Goal: Communication & Community: Share content

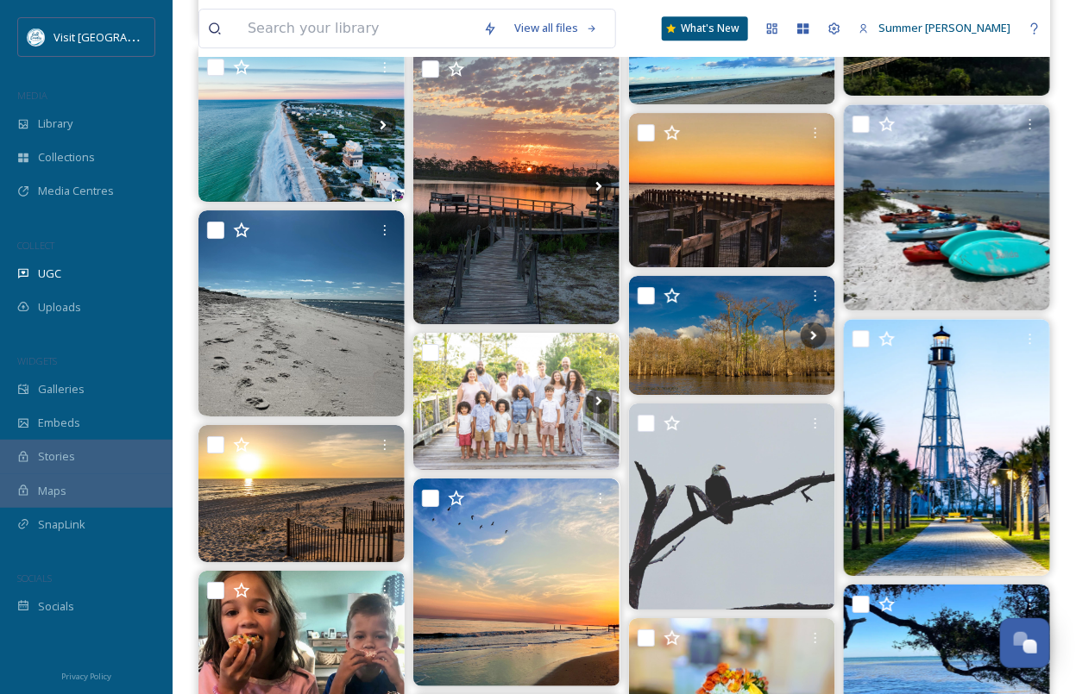
scroll to position [1782, 0]
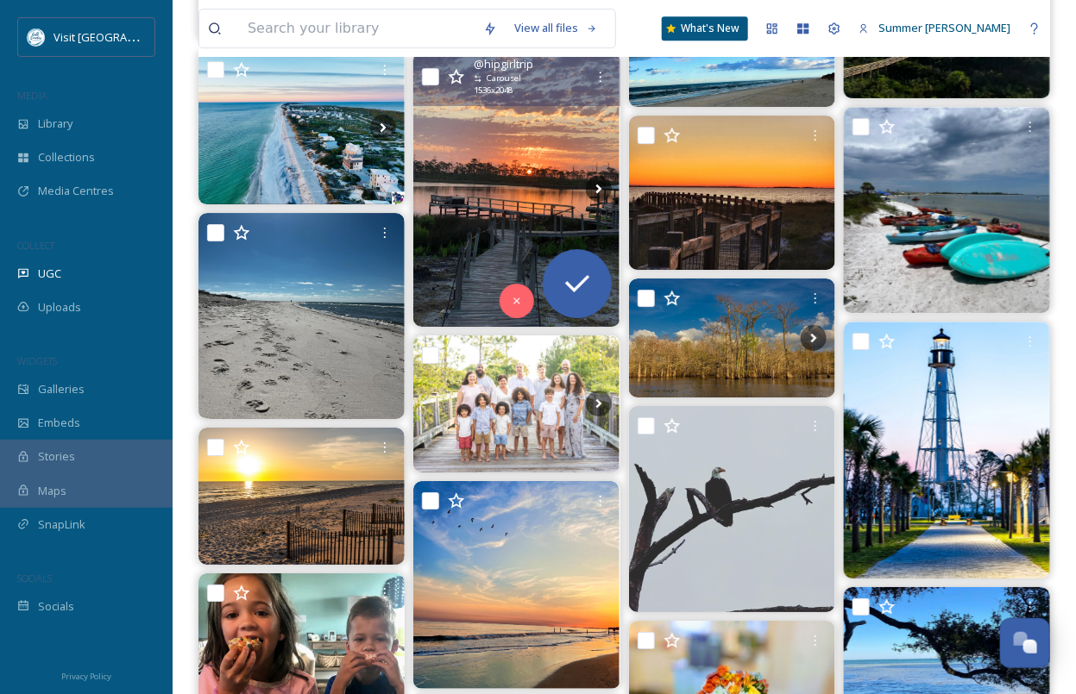
click at [513, 198] on img at bounding box center [516, 189] width 206 height 275
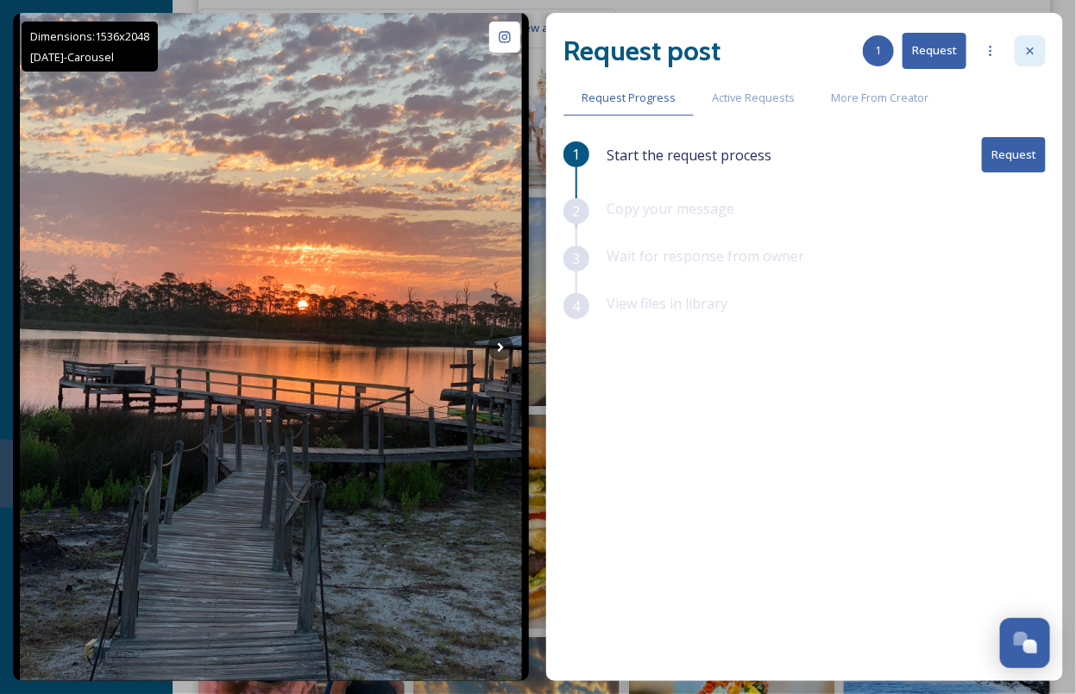
click at [755, 53] on icon at bounding box center [1030, 51] width 14 height 14
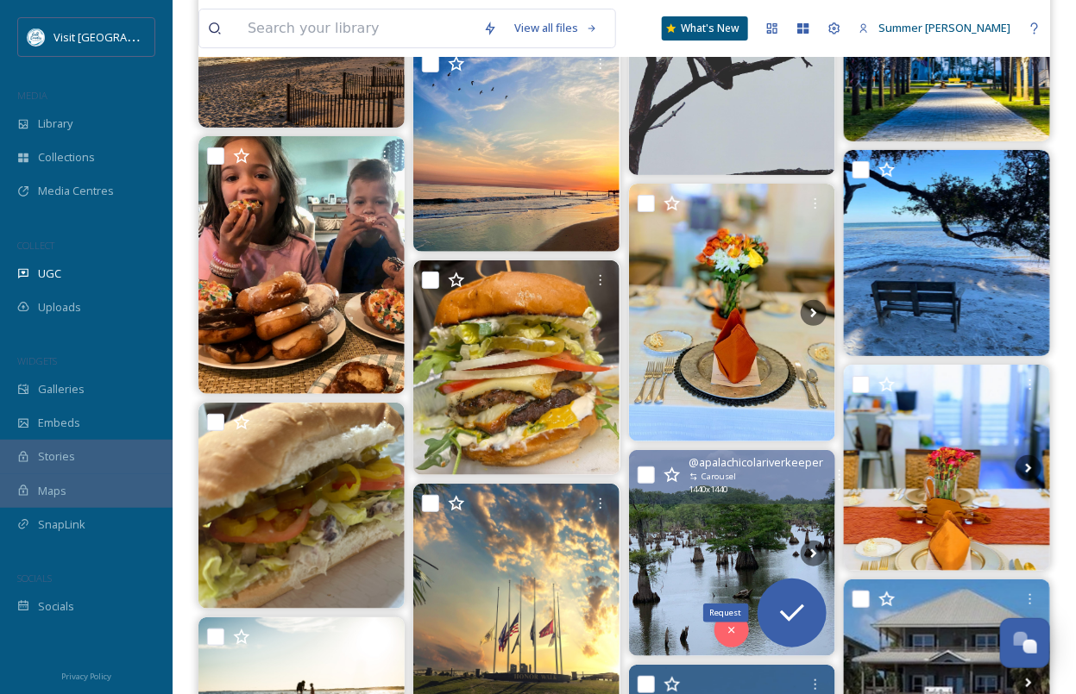
scroll to position [2201, 0]
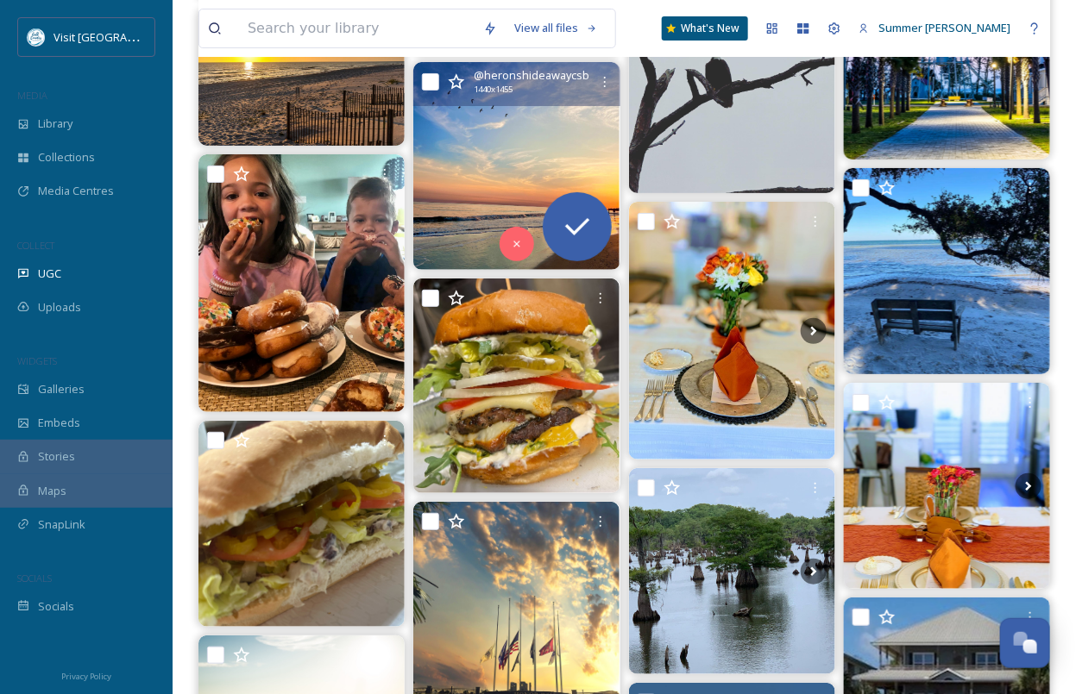
click at [510, 144] on img at bounding box center [516, 166] width 206 height 208
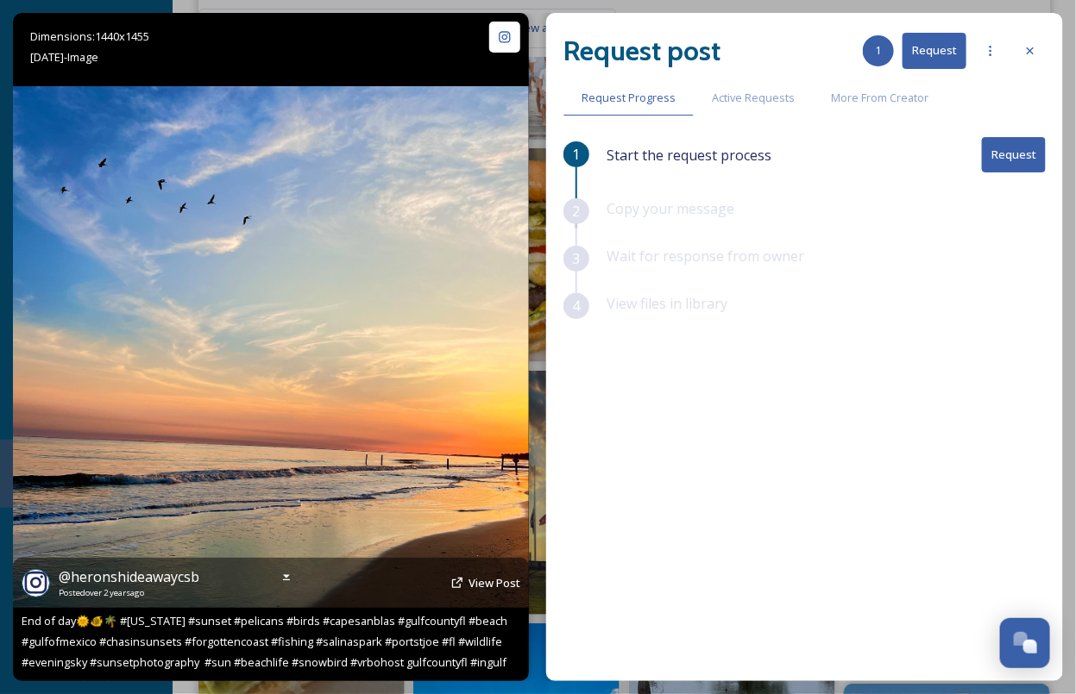
scroll to position [2114, 0]
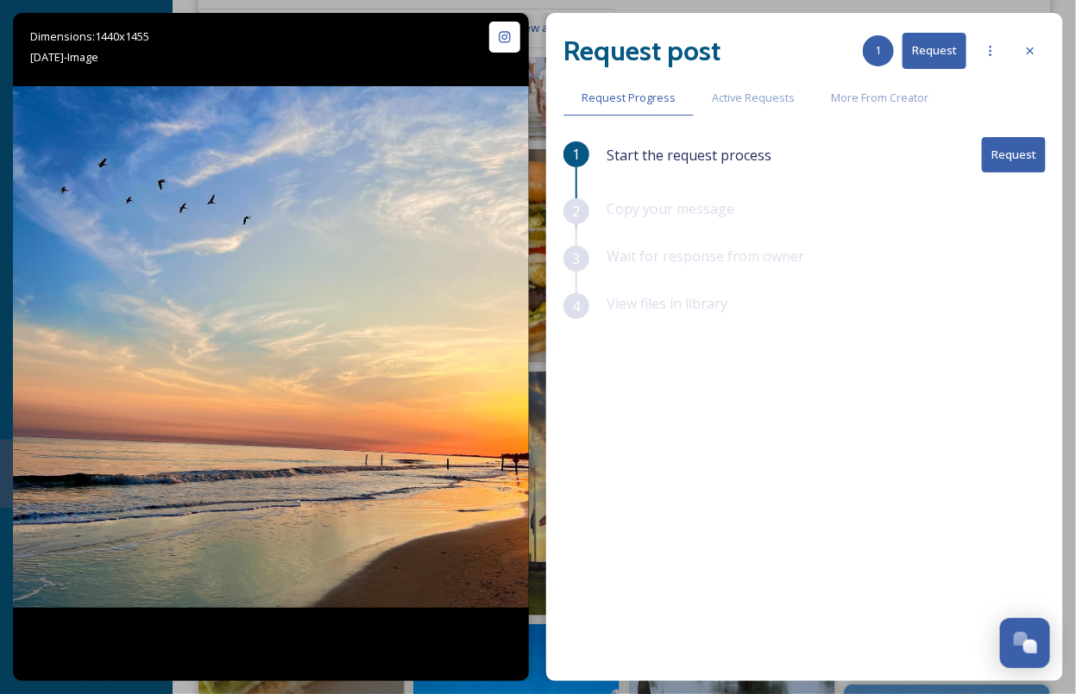
click at [755, 167] on button "Request" at bounding box center [1014, 154] width 64 height 35
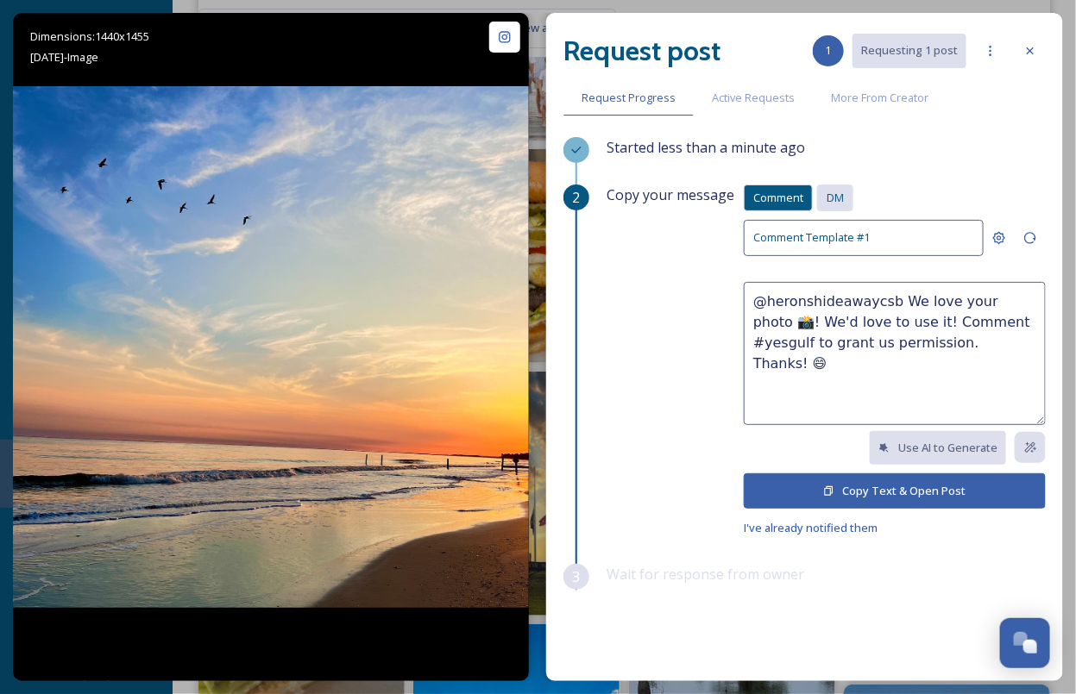
click at [755, 193] on span "DM" at bounding box center [834, 198] width 17 height 16
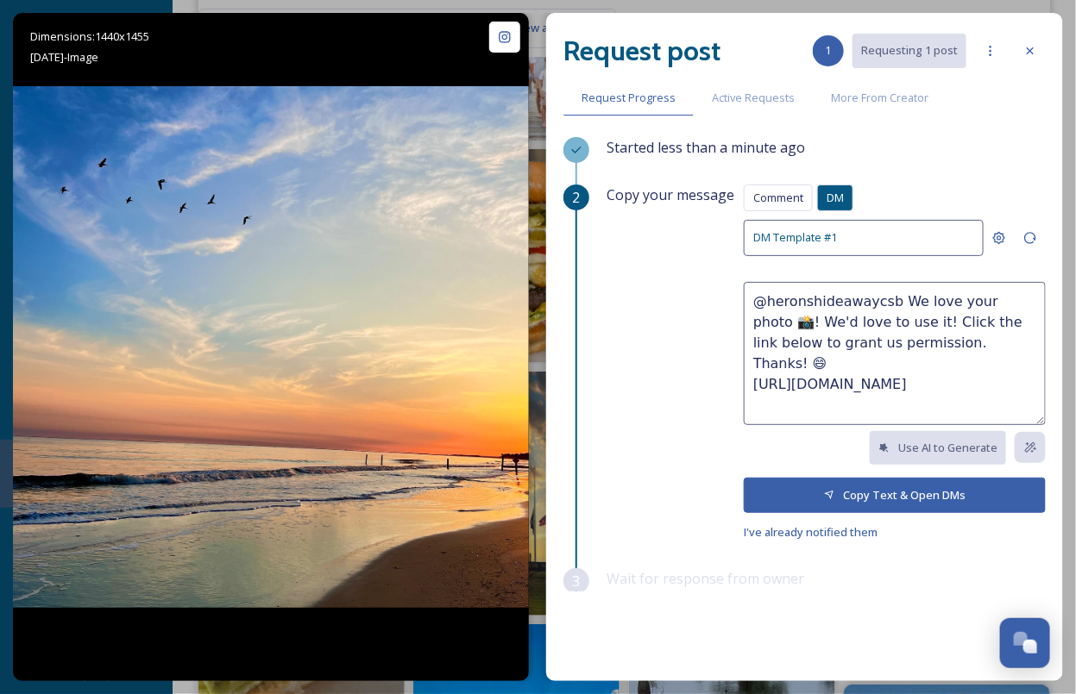
click at [755, 193] on span "Comment" at bounding box center [778, 198] width 50 height 16
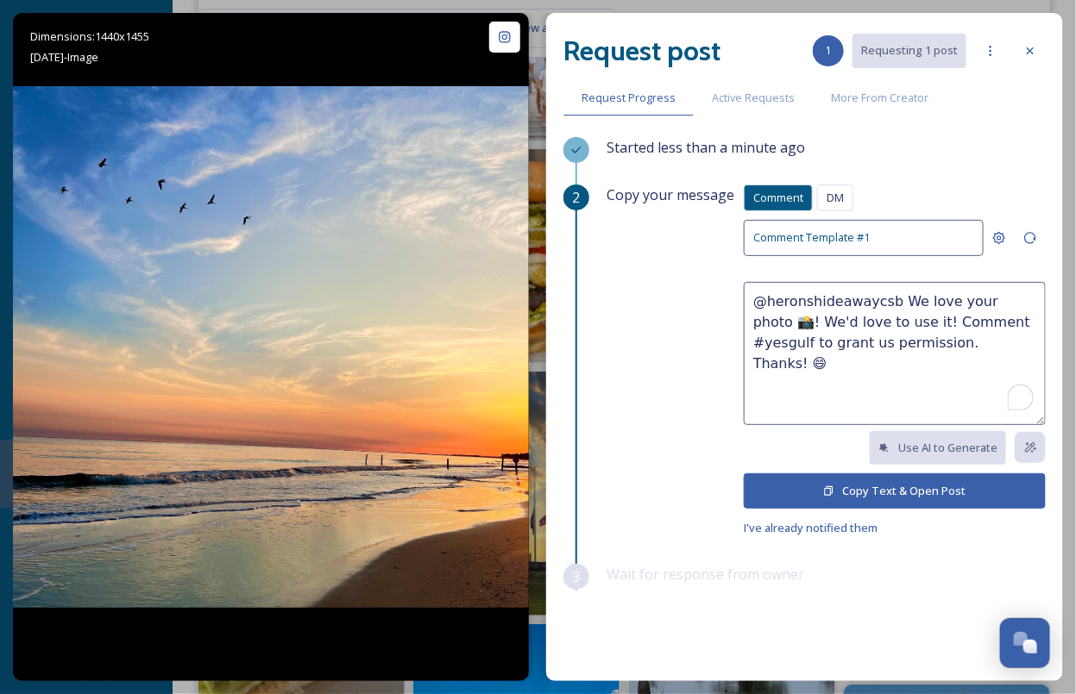
click at [755, 322] on textarea "@heronshideawaycsb We love your photo 📸! We'd love to use it! Comment #yesgulf …" at bounding box center [895, 353] width 302 height 143
click at [755, 377] on textarea "@heronshideawaycsb We love your photo 📸! We'd love to use it in future marketin…" at bounding box center [895, 353] width 302 height 143
type textarea "@heronshideawaycsb We love your photo 📸! We'd love to use it in future marketin…"
click at [755, 487] on button "Copy Text & Open Post" at bounding box center [895, 491] width 302 height 35
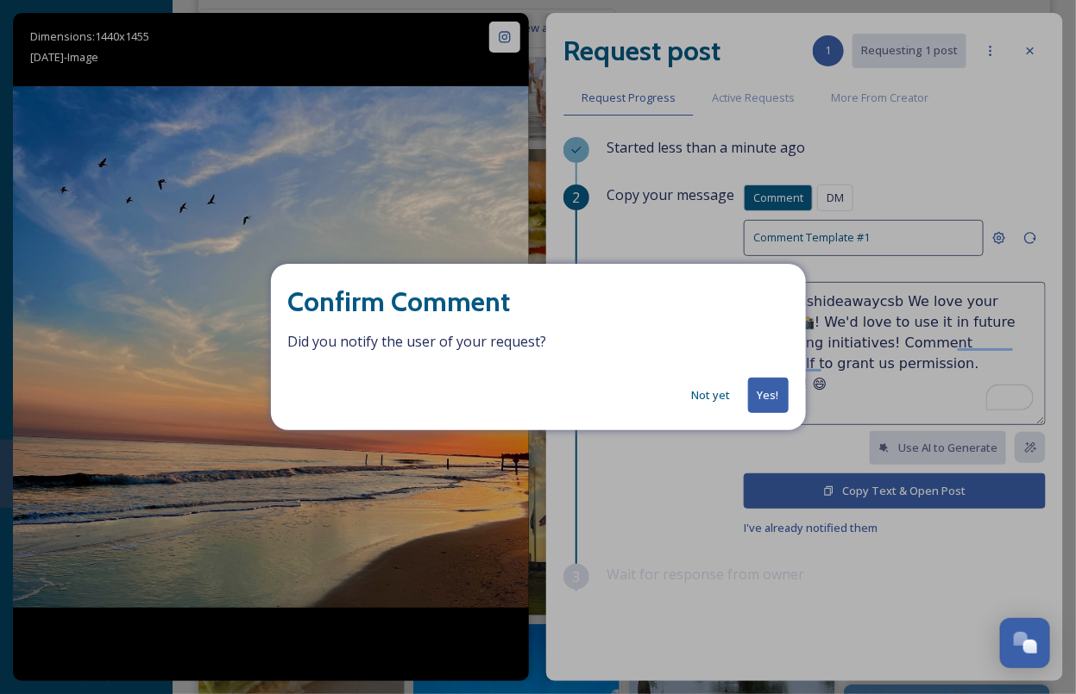
click at [755, 393] on button "Yes!" at bounding box center [768, 395] width 41 height 35
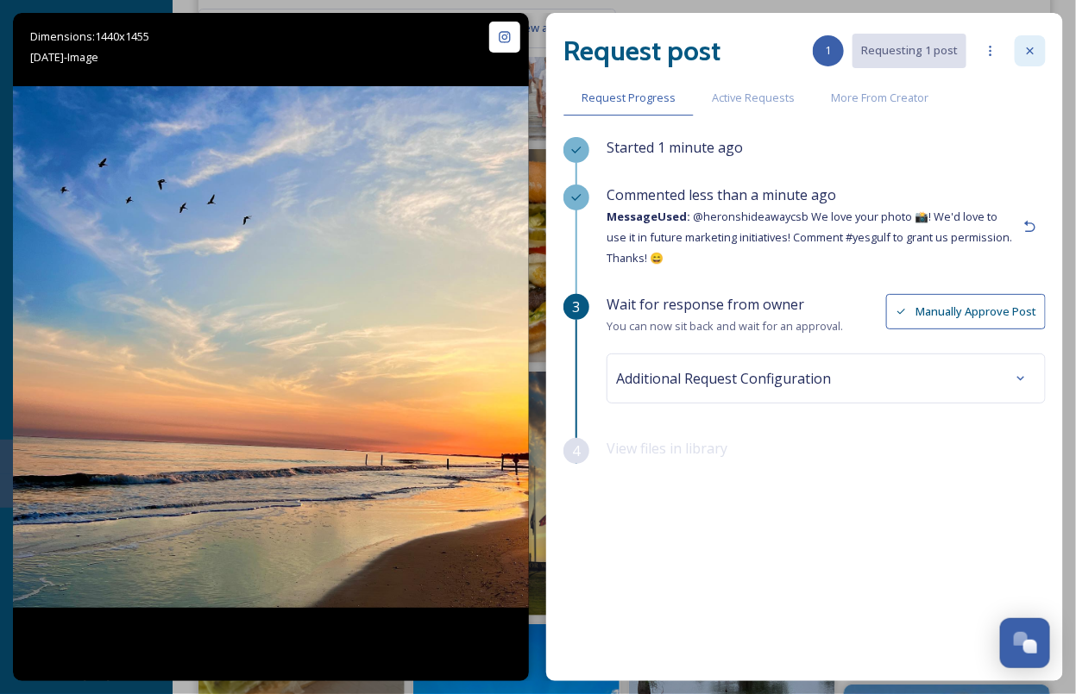
click at [755, 52] on icon at bounding box center [1030, 51] width 14 height 14
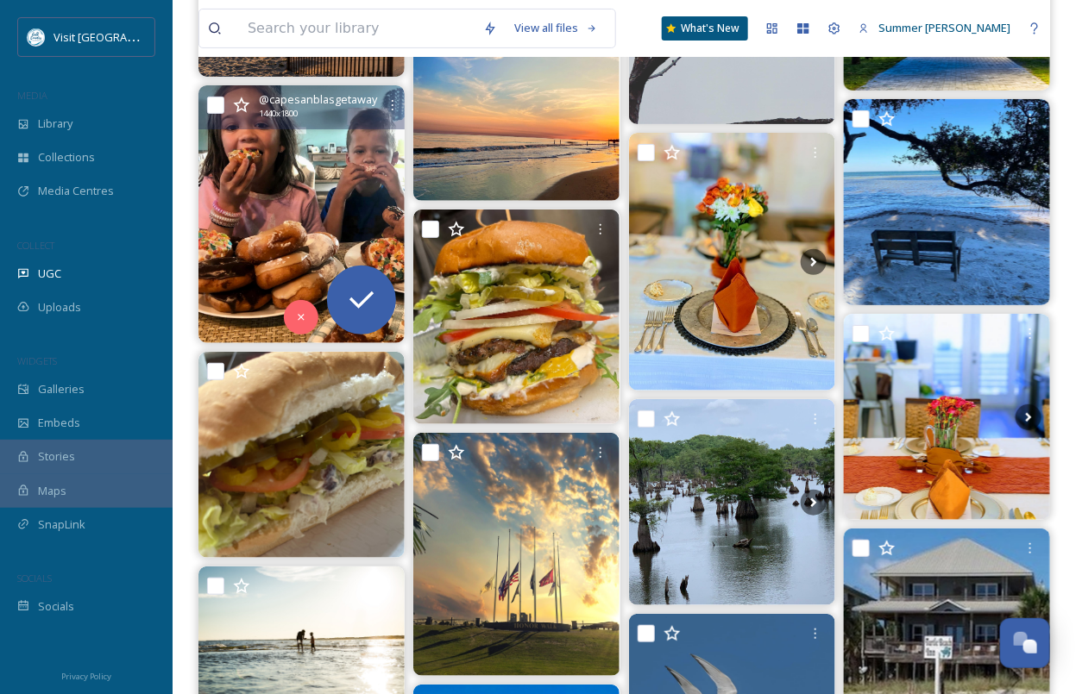
scroll to position [2284, 0]
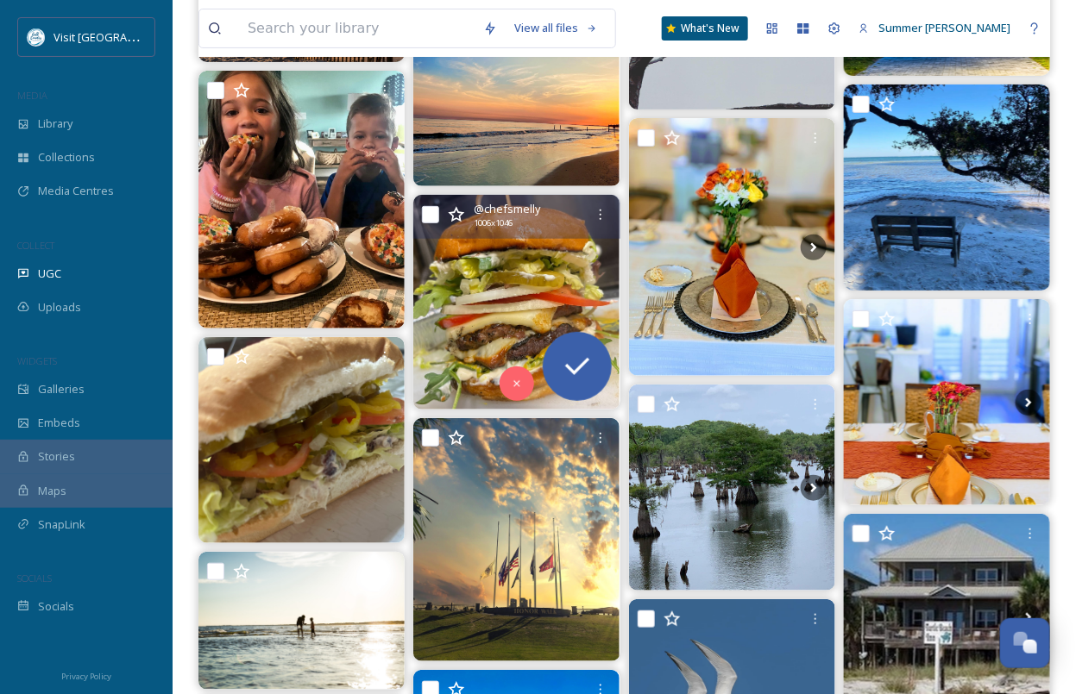
click at [522, 279] on img at bounding box center [516, 302] width 206 height 215
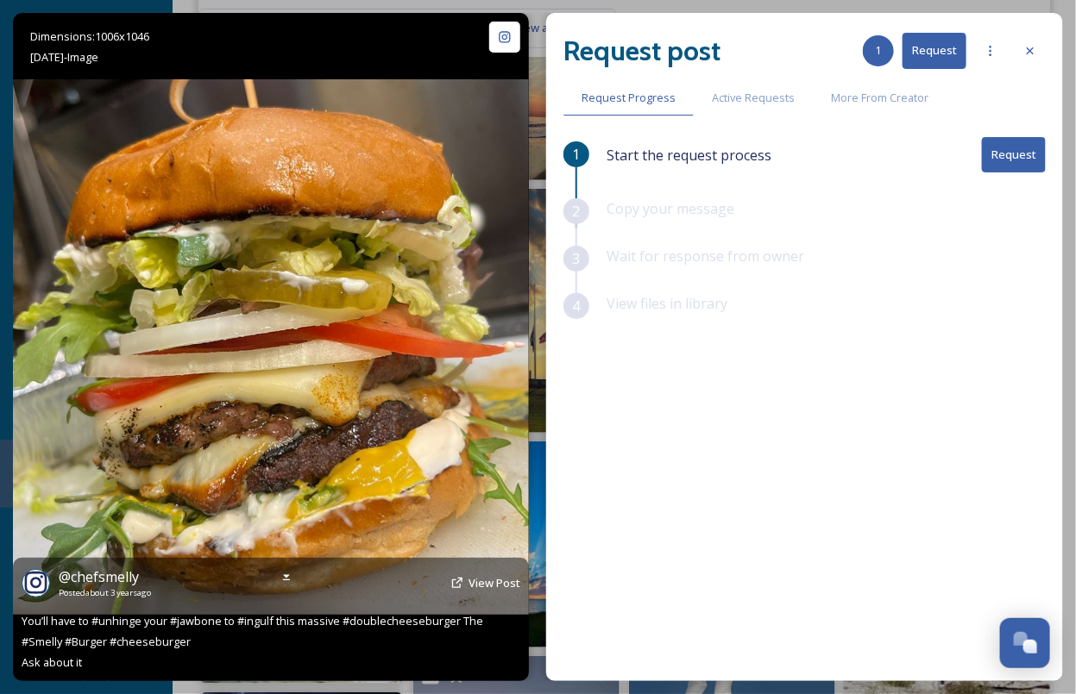
scroll to position [2261, 0]
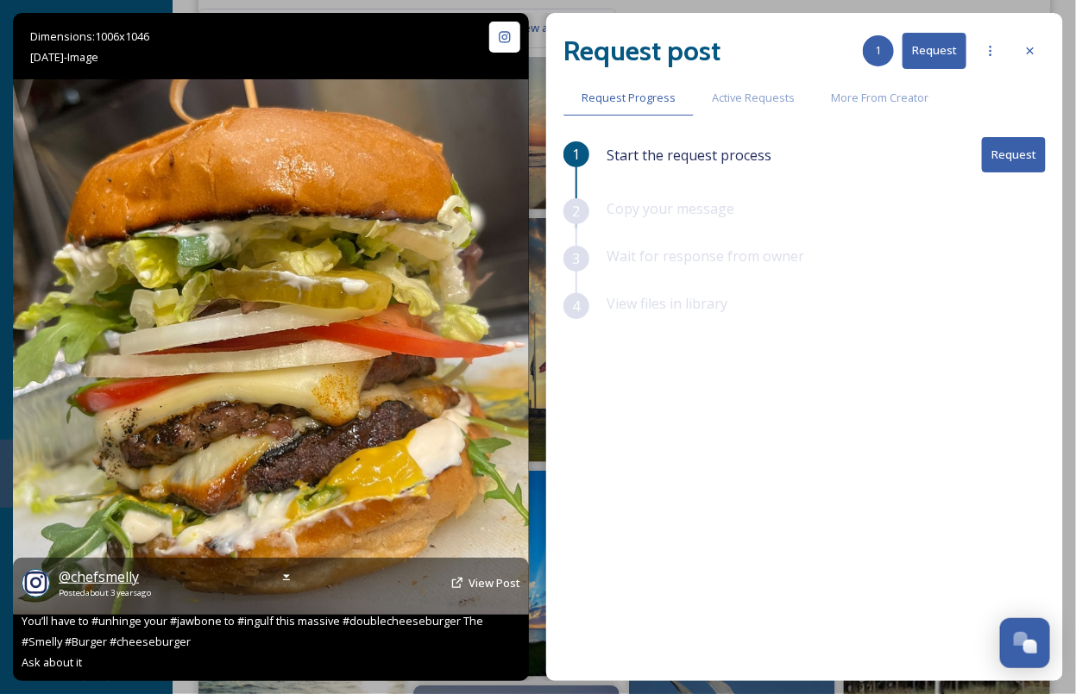
click at [104, 555] on span "@ chefsmelly" at bounding box center [99, 577] width 80 height 19
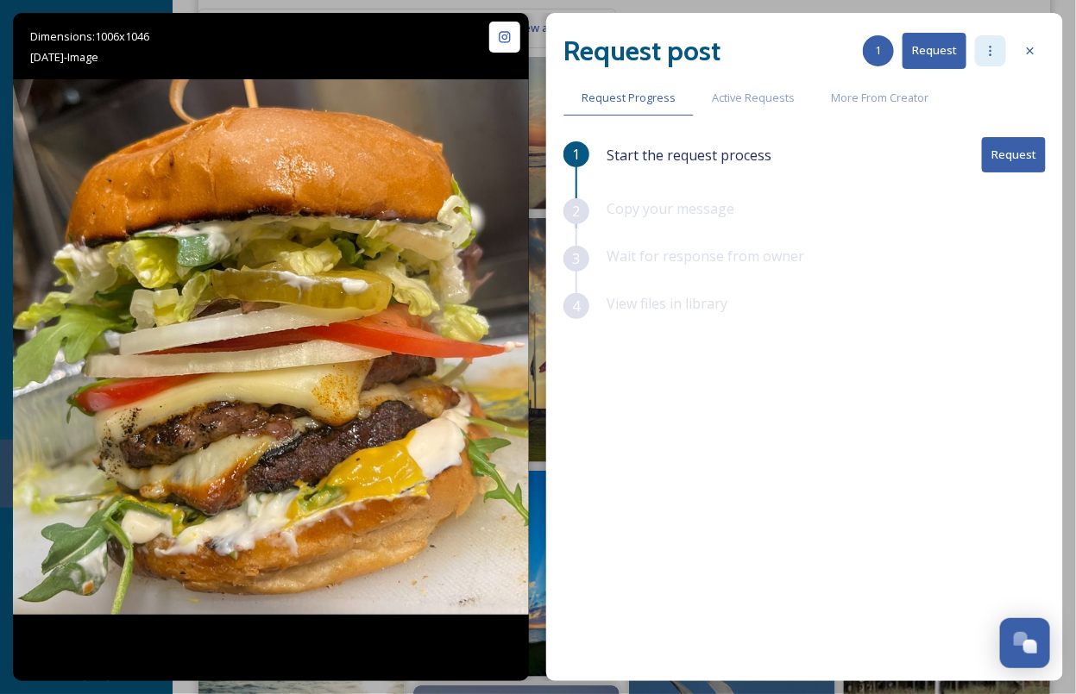
click at [755, 42] on div at bounding box center [990, 50] width 31 height 31
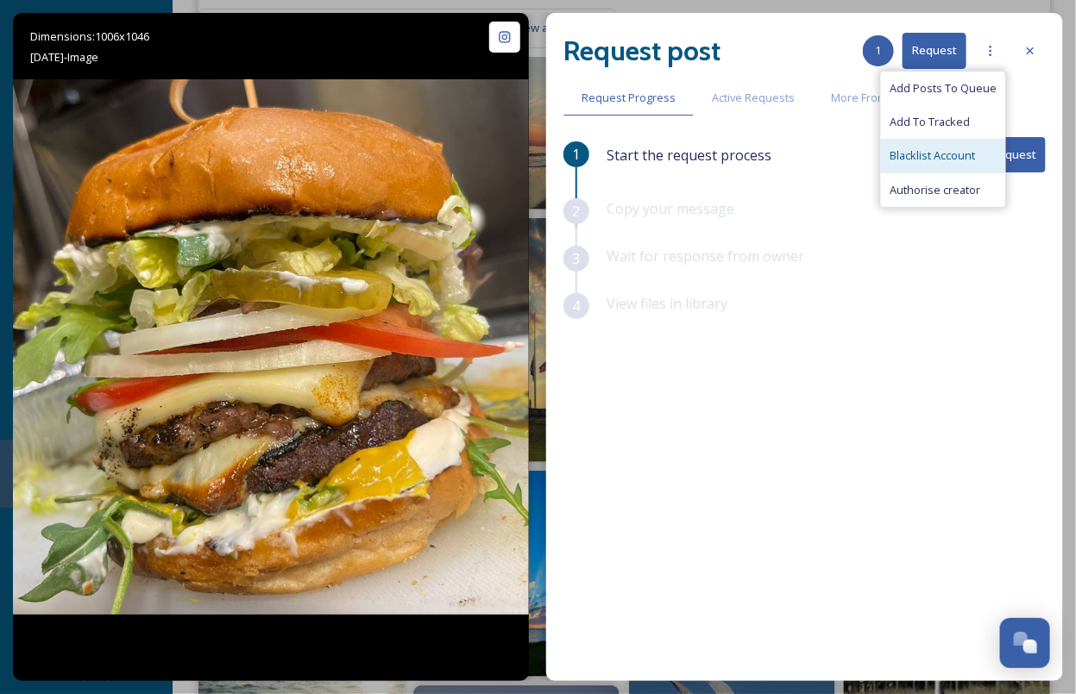
click at [755, 160] on span "Blacklist Account" at bounding box center [931, 156] width 85 height 16
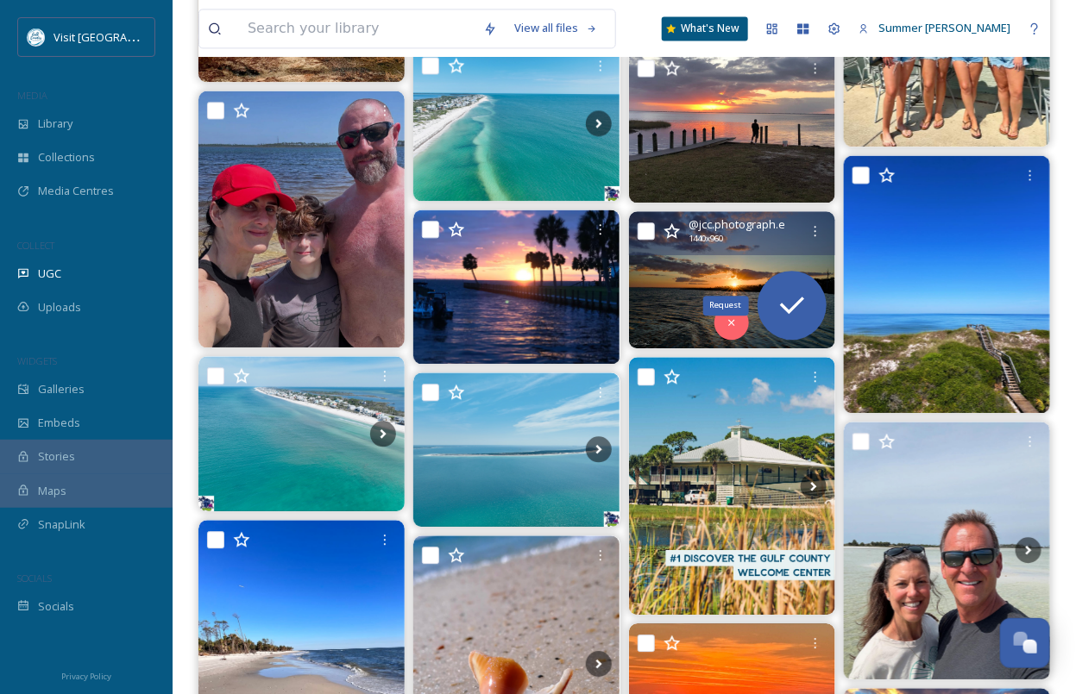
scroll to position [1266, 0]
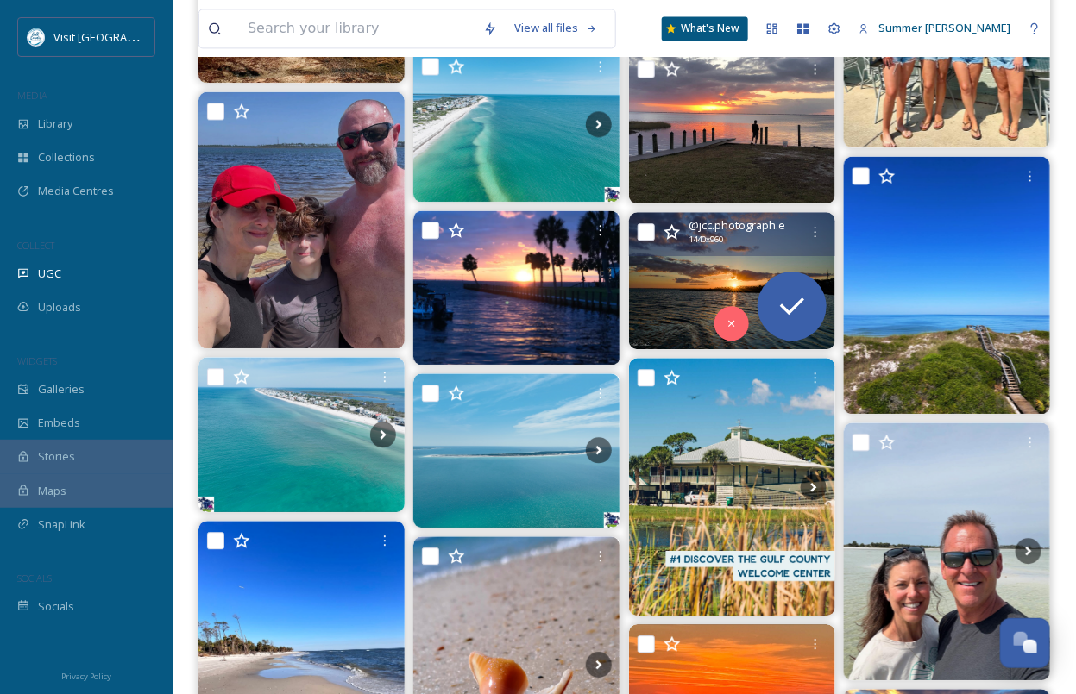
click at [666, 280] on img at bounding box center [732, 280] width 206 height 137
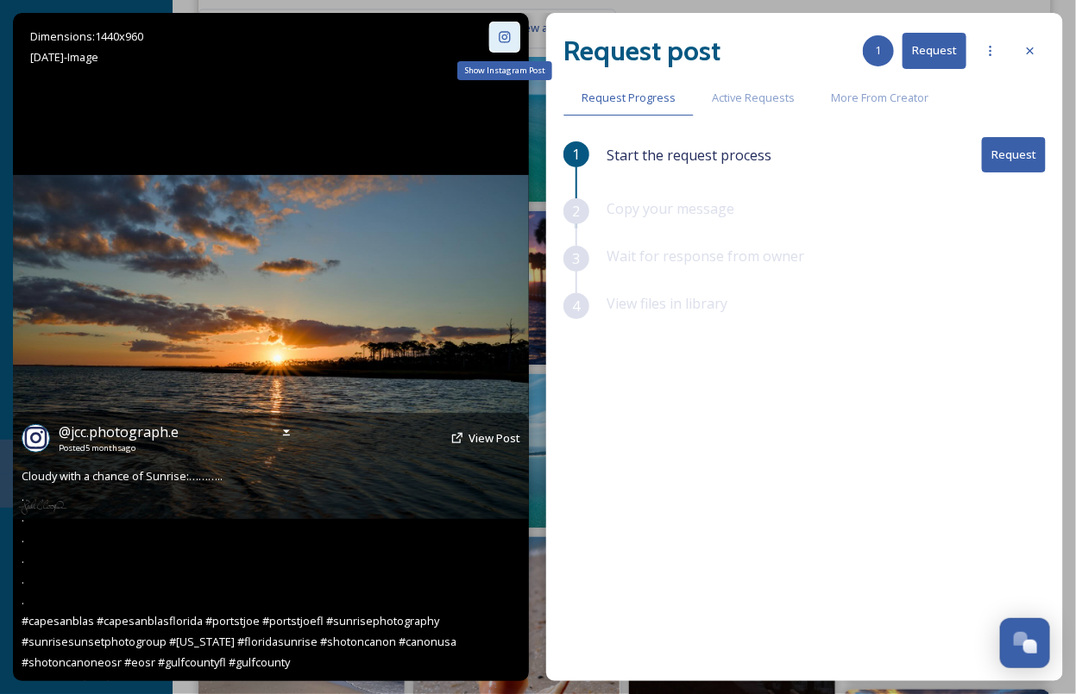
click at [506, 47] on div "Show Instagram Post" at bounding box center [504, 37] width 31 height 31
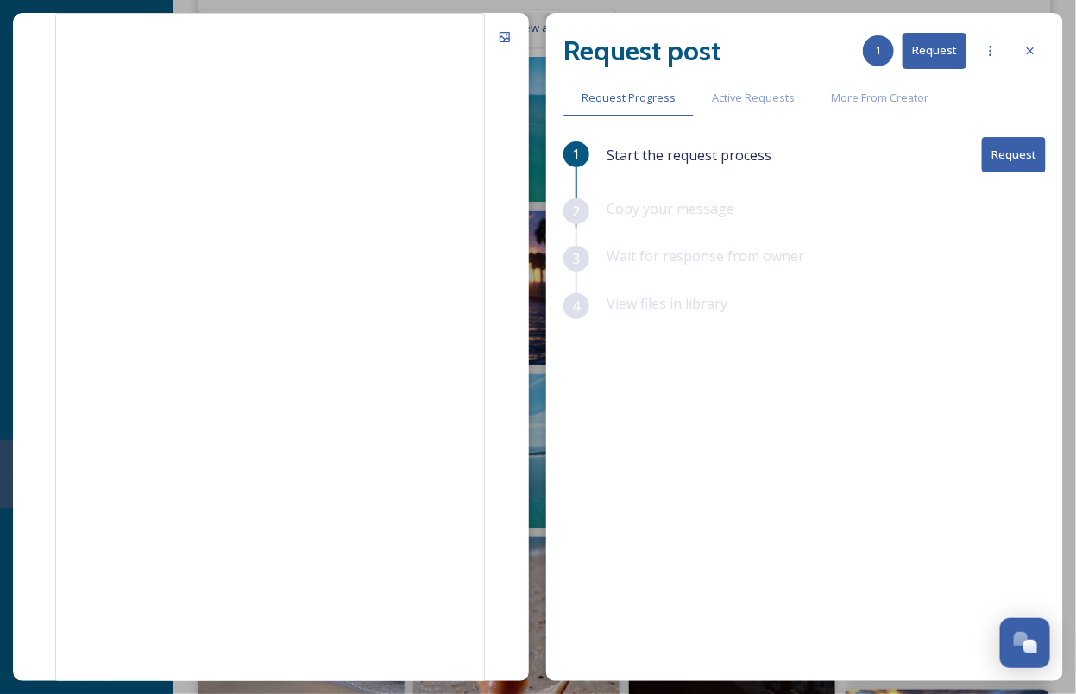
click at [755, 153] on button "Request" at bounding box center [1014, 154] width 64 height 35
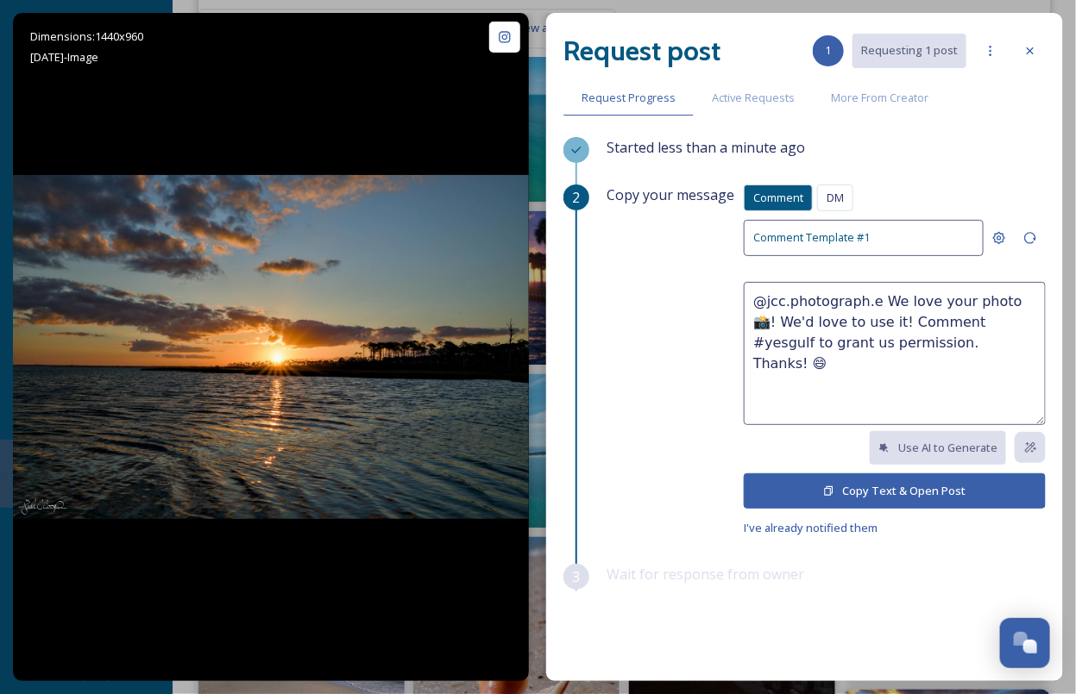
click at [755, 321] on textarea "@jcc.photograph.e We love your photo 📸! We'd love to use it! Comment #yesgulf t…" at bounding box center [895, 353] width 302 height 143
type textarea "@jcc.photograph.e We love your photo 📸! We'd love to use it in future marketing…"
click at [755, 493] on button "Copy Text & Open Post" at bounding box center [895, 491] width 302 height 35
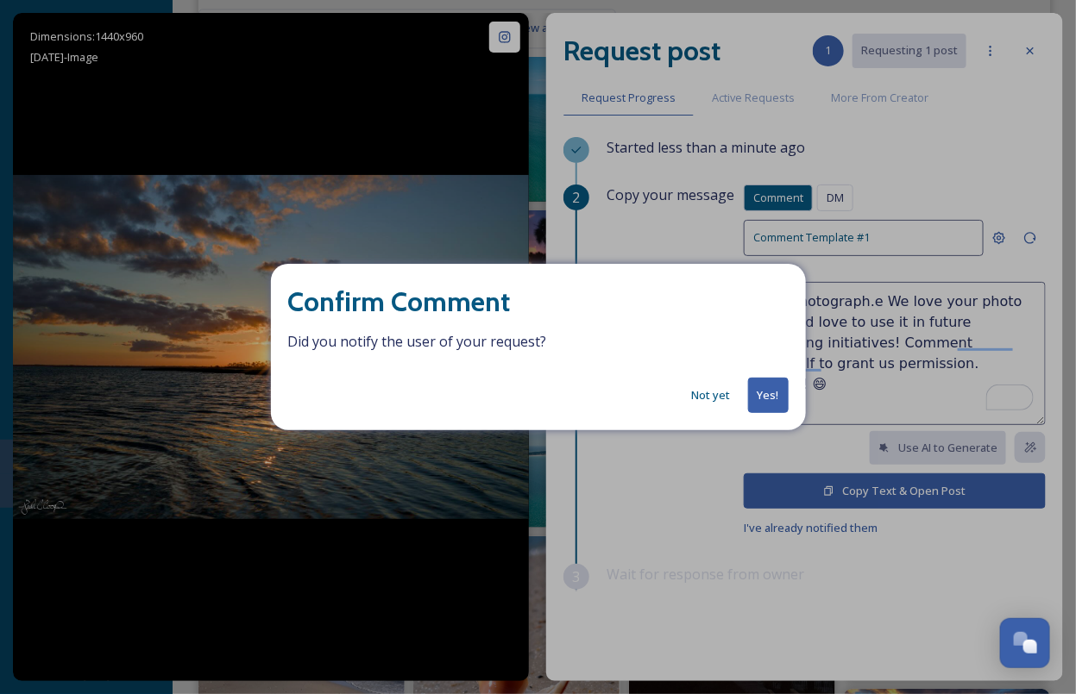
click at [719, 395] on button "Not yet" at bounding box center [711, 396] width 56 height 34
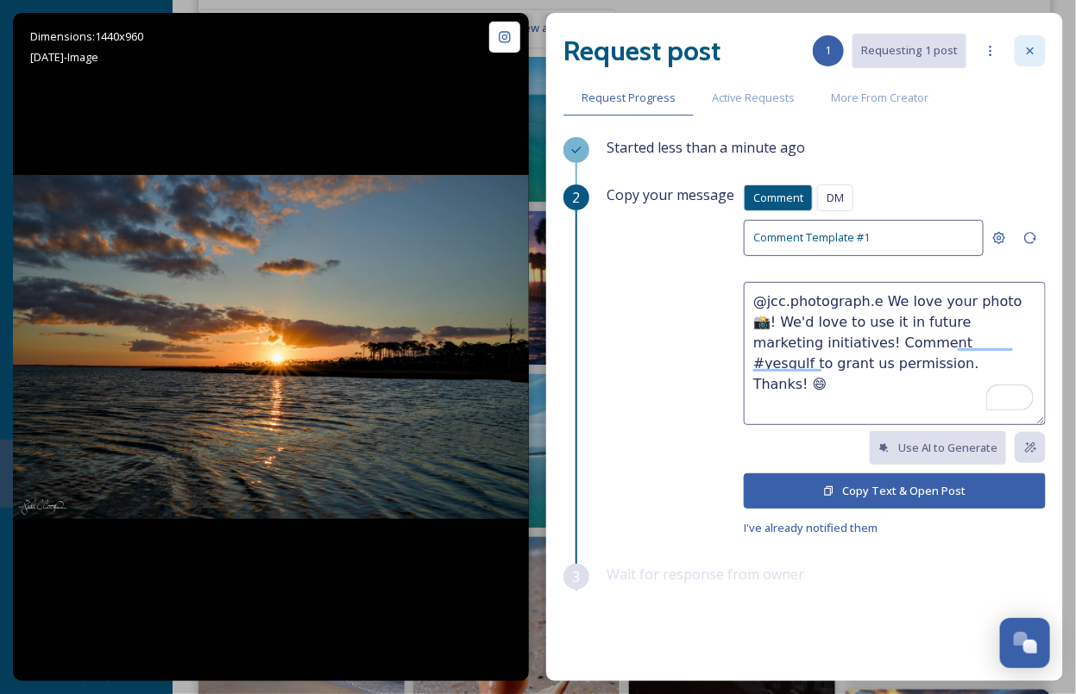
click at [755, 47] on icon at bounding box center [1030, 51] width 14 height 14
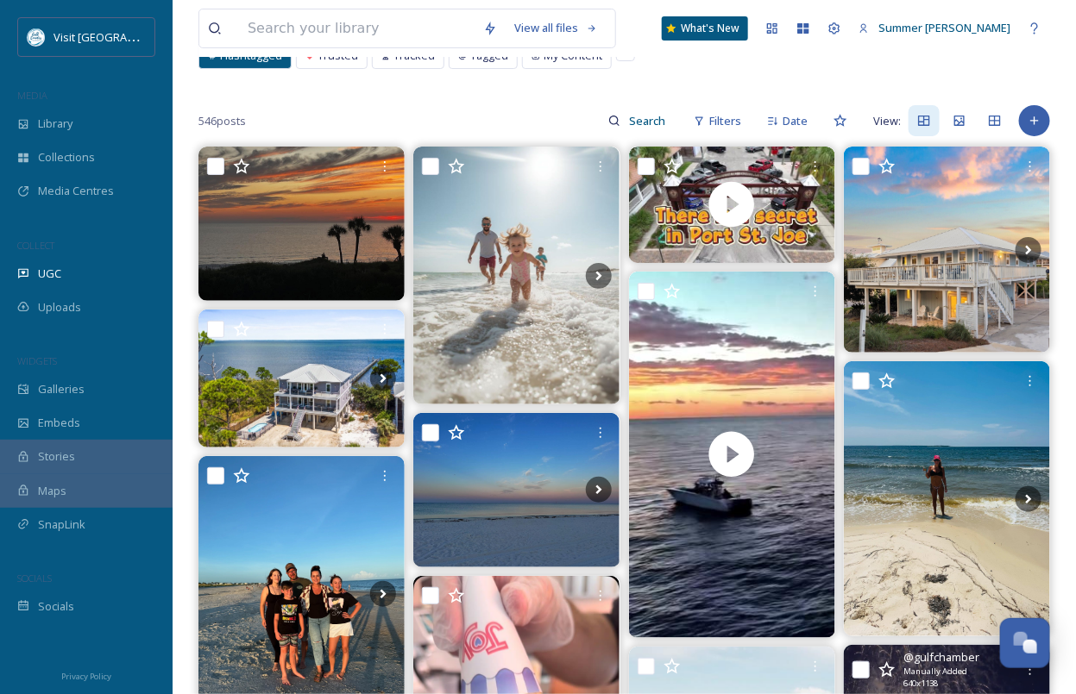
scroll to position [117, 0]
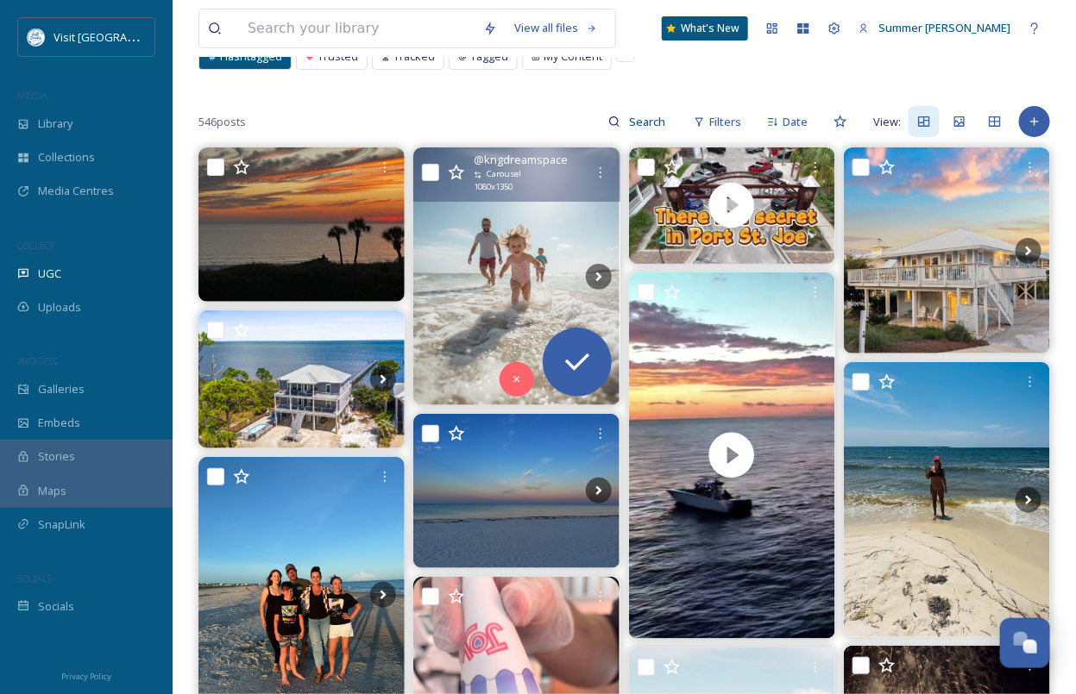
click at [487, 273] on img at bounding box center [516, 277] width 206 height 258
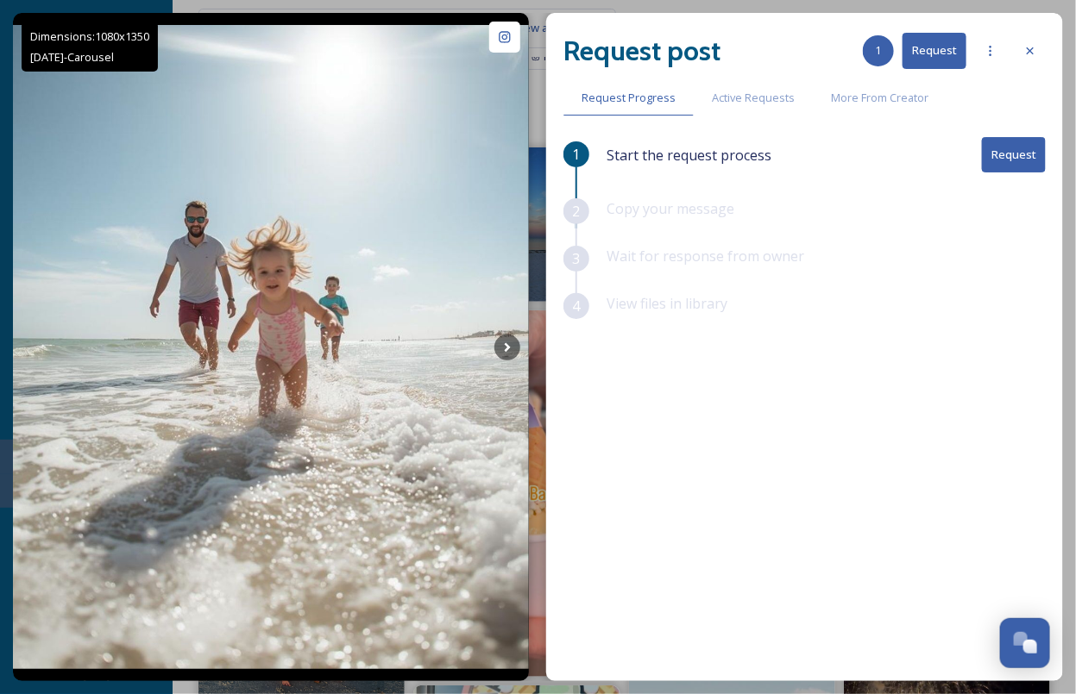
click at [755, 153] on button "Request" at bounding box center [1014, 154] width 64 height 35
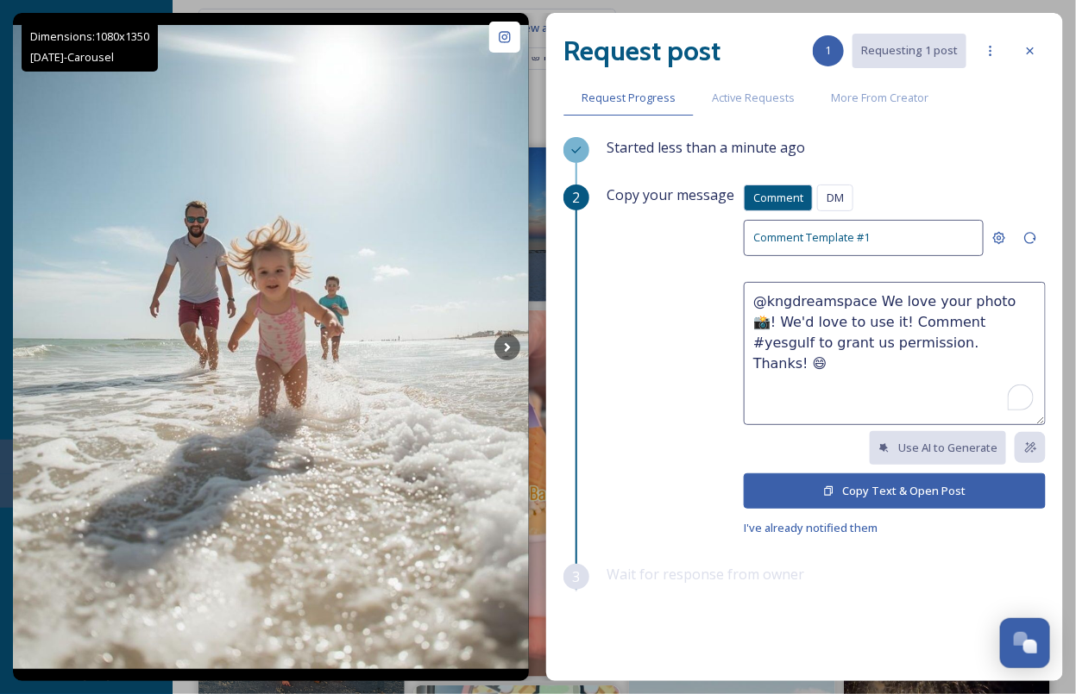
click at [755, 322] on textarea "@kngdreamspace We love your photo 📸! We'd love to use it! Comment #yesgulf to g…" at bounding box center [895, 353] width 302 height 143
click at [755, 365] on textarea "@kngdreamspace We love your photo 📸! We'd love to use it in future marketing in…" at bounding box center [895, 353] width 302 height 143
type textarea "@kngdreamspace We love your photo 📸! We'd love to use it in future marketing in…"
click at [755, 499] on button "Copy Text & Open Post" at bounding box center [895, 491] width 302 height 35
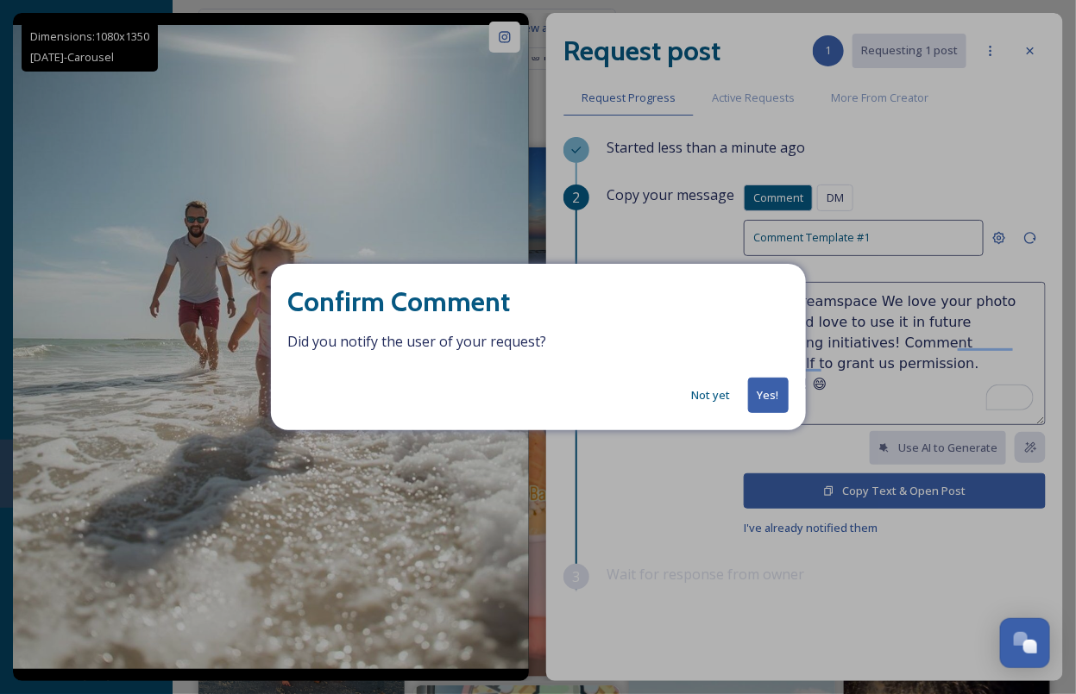
click at [755, 391] on button "Yes!" at bounding box center [768, 395] width 41 height 35
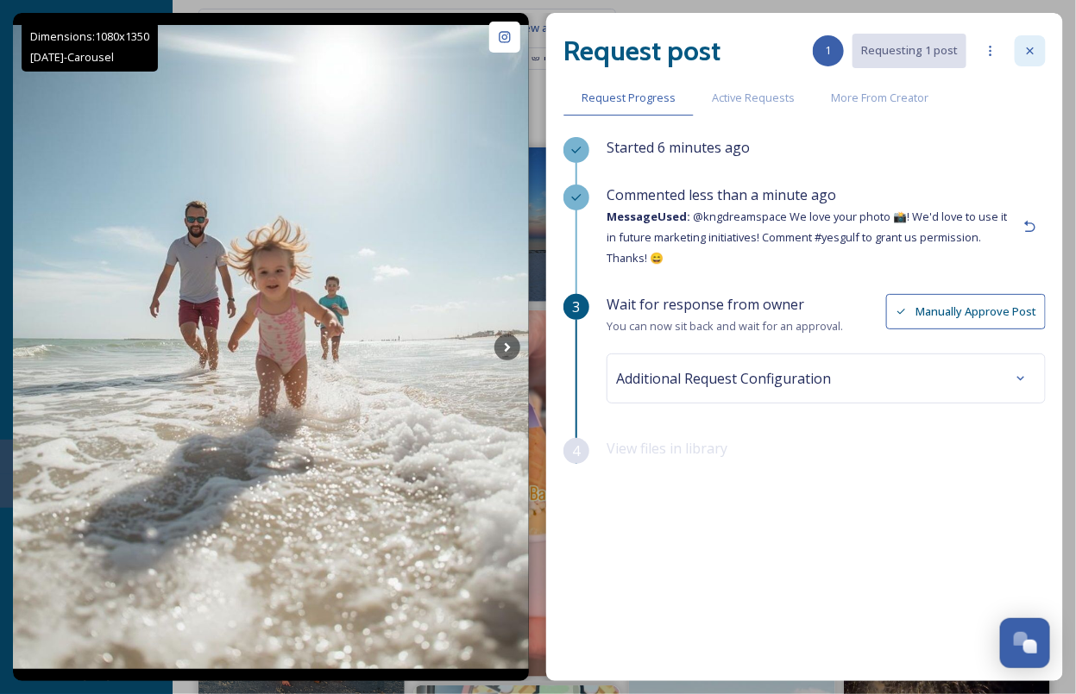
click at [755, 56] on icon at bounding box center [1030, 51] width 14 height 14
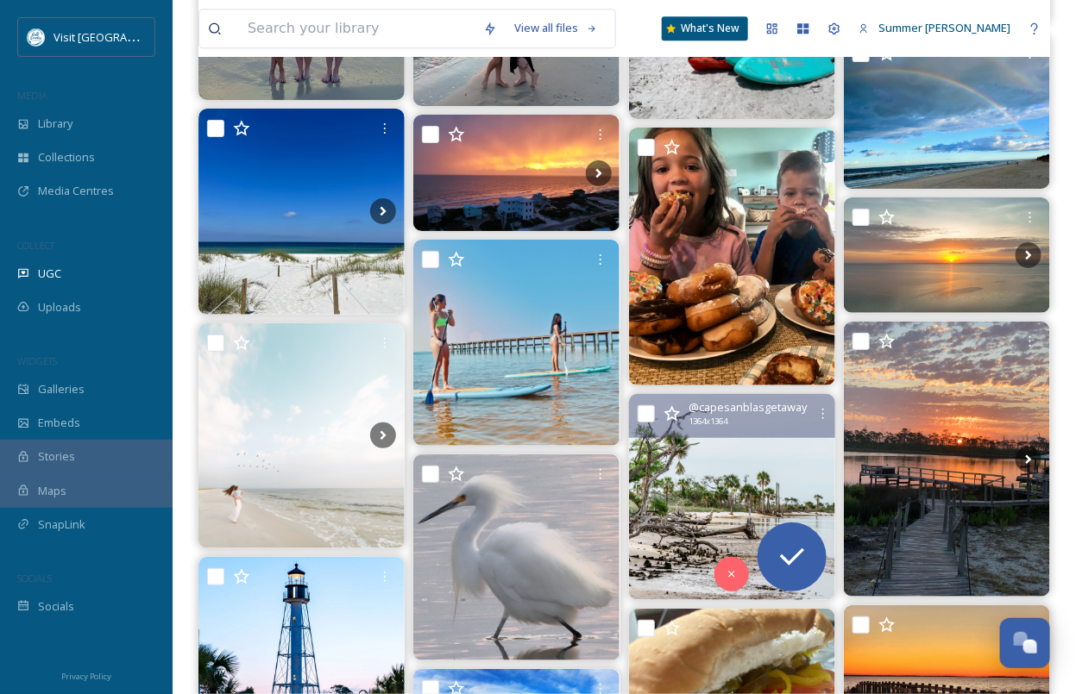
scroll to position [3642, 0]
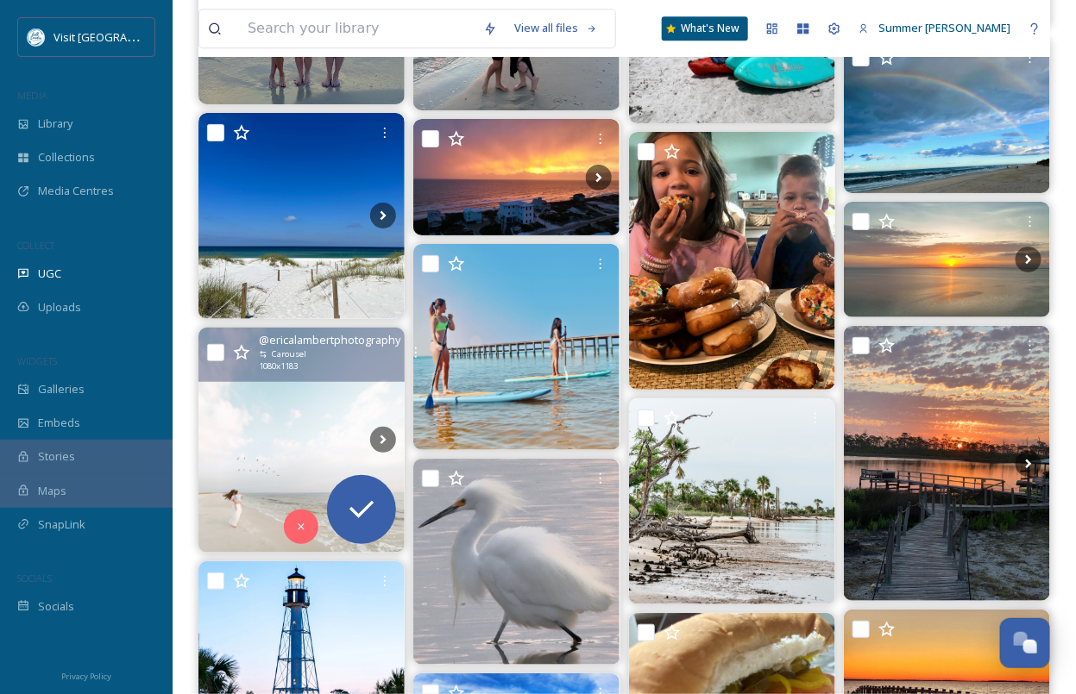
click at [280, 401] on img at bounding box center [301, 441] width 206 height 226
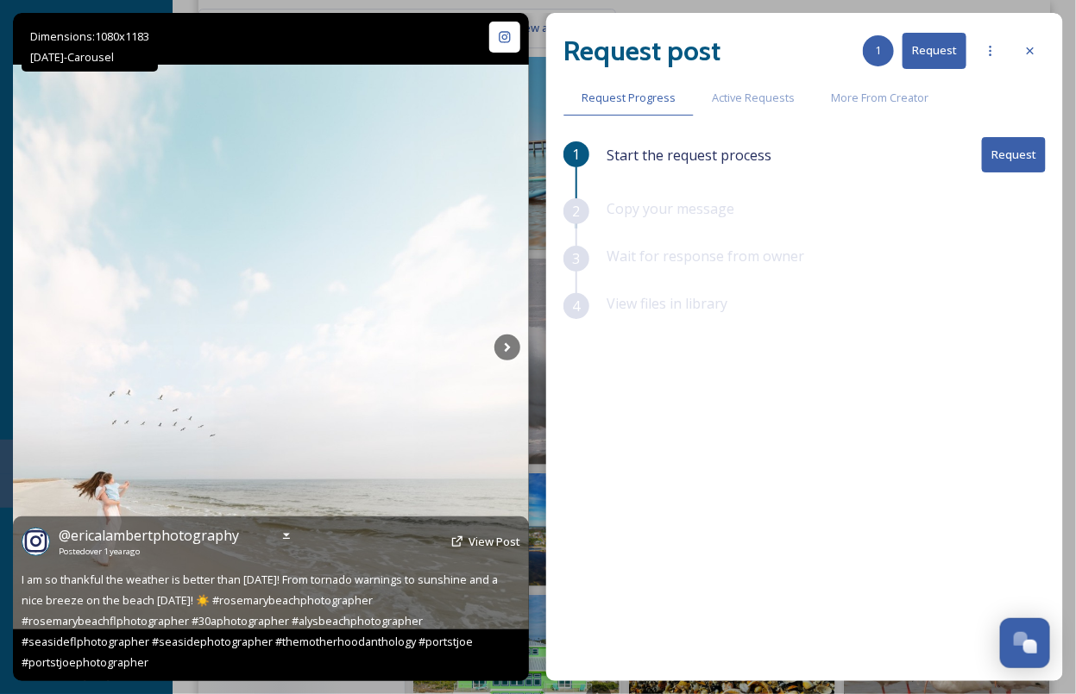
scroll to position [3845, 0]
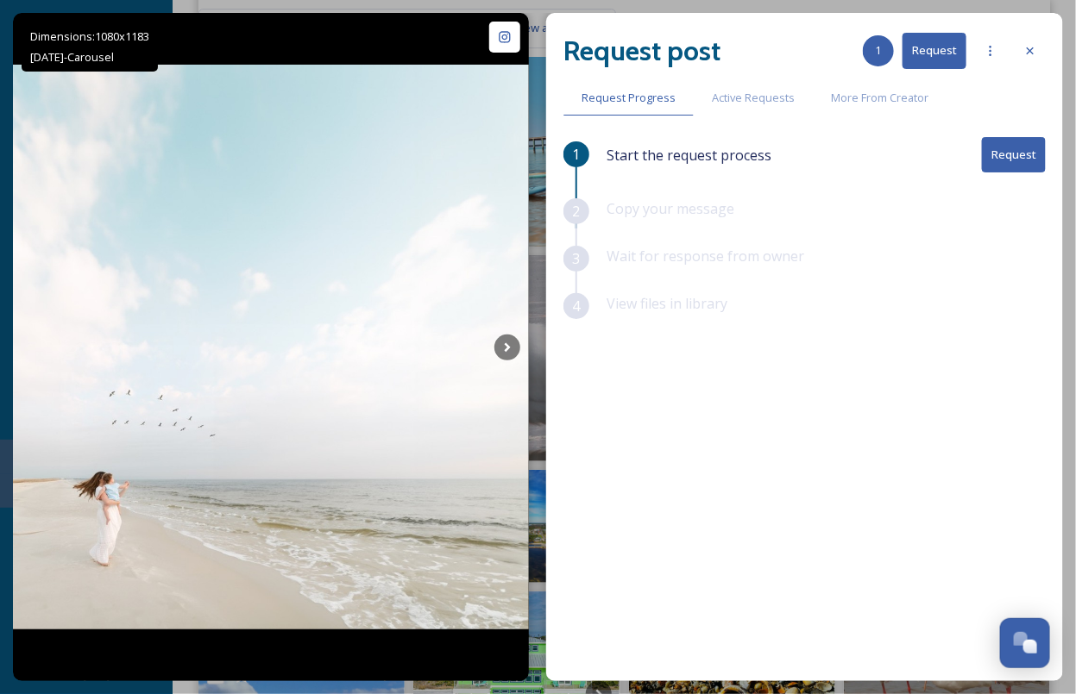
click at [755, 160] on button "Request" at bounding box center [1014, 154] width 64 height 35
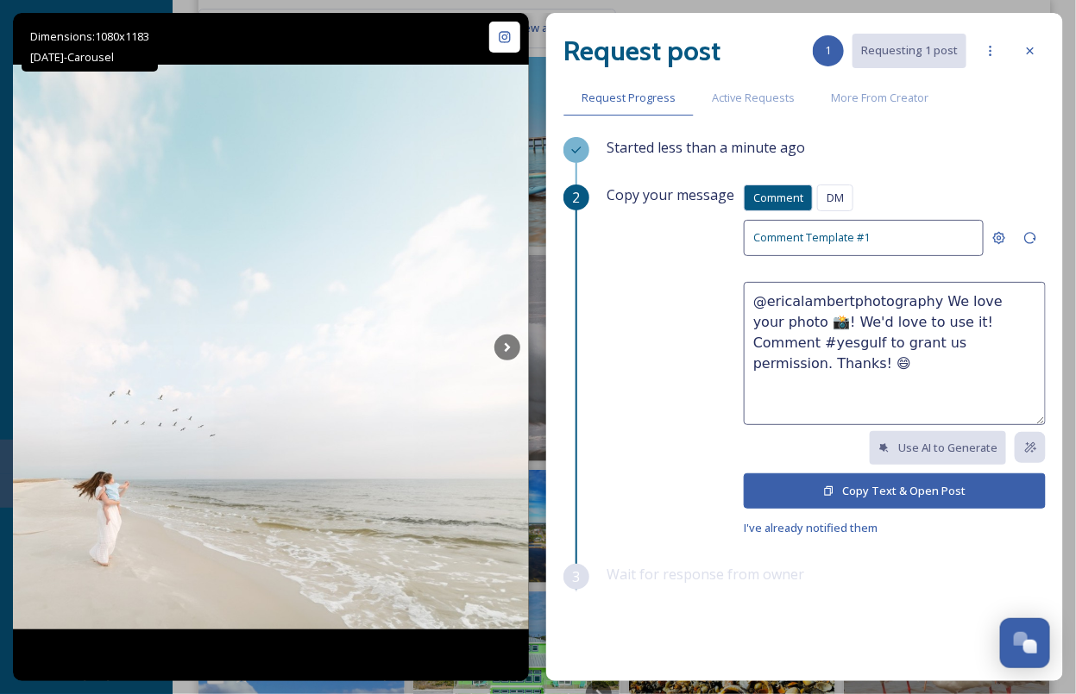
click at [755, 488] on button "Copy Text & Open Post" at bounding box center [895, 491] width 302 height 35
